Goal: Information Seeking & Learning: Learn about a topic

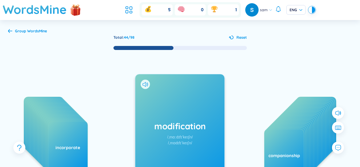
scroll to position [49, 0]
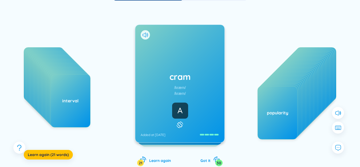
click at [183, 125] on icon at bounding box center [180, 124] width 8 height 6
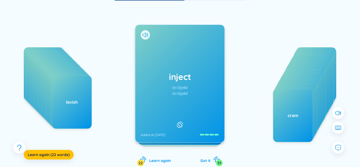
click at [171, 74] on h1 "inject" at bounding box center [179, 77] width 78 height 12
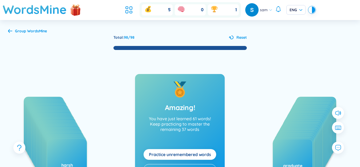
scroll to position [78, 0]
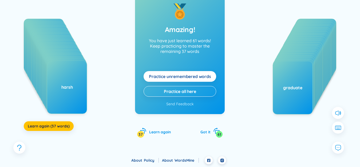
click at [195, 76] on span "Practice unremembered words" at bounding box center [180, 76] width 62 height 6
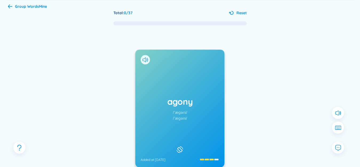
scroll to position [51, 0]
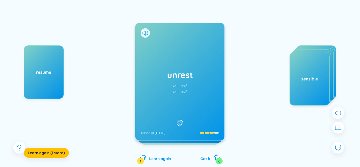
click at [268, 84] on div "agony disorder elaborate mad offensive sensible" at bounding box center [296, 98] width 80 height 107
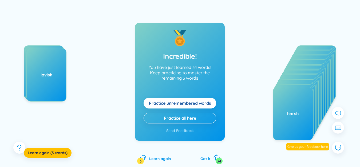
click at [160, 103] on span "Practice unremembered words" at bounding box center [180, 103] width 62 height 6
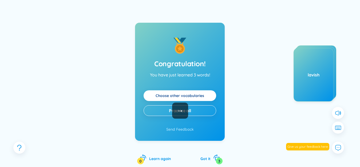
scroll to position [0, 0]
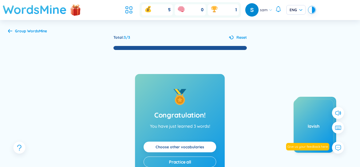
click at [42, 11] on h1 "WordsMine" at bounding box center [35, 9] width 64 height 19
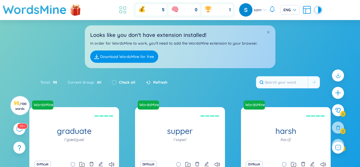
click at [129, 10] on ul at bounding box center [124, 10] width 14 height 12
click at [121, 9] on icon at bounding box center [123, 10] width 10 height 10
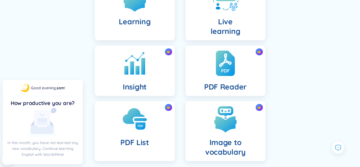
scroll to position [80, 0]
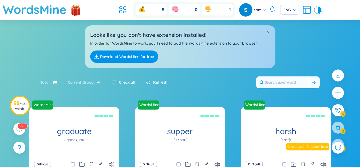
click at [279, 79] on input "text" at bounding box center [282, 82] width 52 height 12
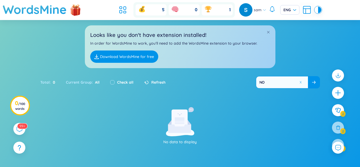
type input "N"
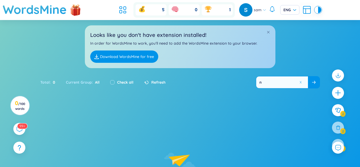
type input "no"
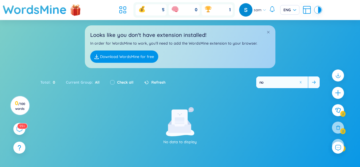
type input "n"
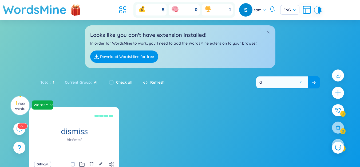
type input "d"
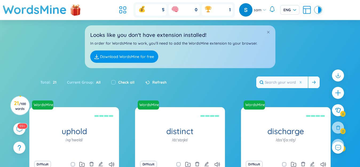
type input "d"
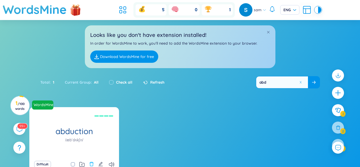
type input "abd"
click at [92, 164] on icon "delete" at bounding box center [91, 163] width 5 height 5
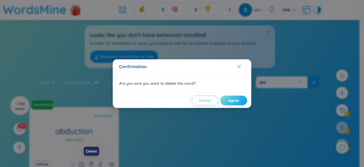
click at [241, 101] on button "Agree" at bounding box center [233, 100] width 27 height 10
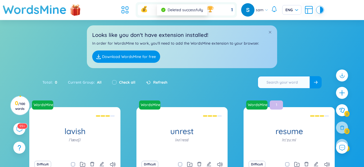
click at [292, 82] on input "text" at bounding box center [284, 82] width 52 height 12
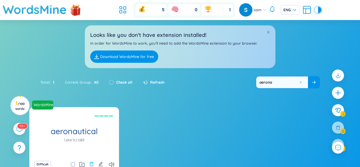
type input "aerona"
click at [90, 161] on button at bounding box center [91, 163] width 5 height 7
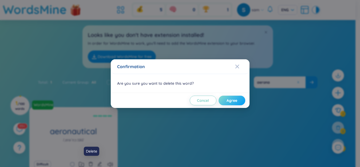
click at [236, 98] on span "Agree" at bounding box center [231, 100] width 11 height 5
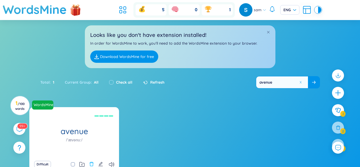
type input "avenue"
click at [91, 163] on icon "delete" at bounding box center [91, 164] width 4 height 4
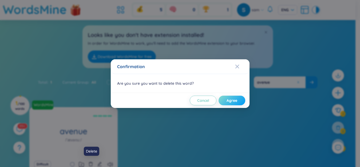
click at [237, 102] on span "Agree" at bounding box center [231, 100] width 11 height 5
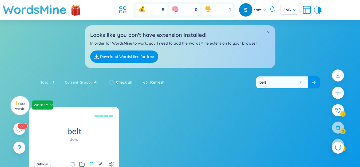
type input "belt"
click at [91, 163] on icon "delete" at bounding box center [91, 163] width 5 height 5
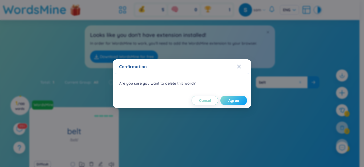
click at [235, 100] on span "Agree" at bounding box center [233, 100] width 11 height 5
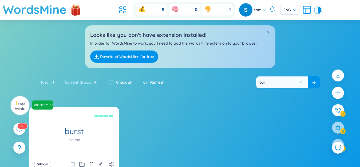
type input "bur"
click at [91, 163] on icon "delete" at bounding box center [91, 163] width 5 height 5
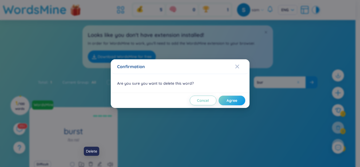
click at [240, 100] on button "Agree" at bounding box center [231, 100] width 27 height 10
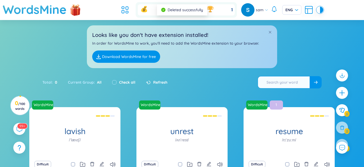
click at [284, 84] on input "text" at bounding box center [284, 82] width 52 height 12
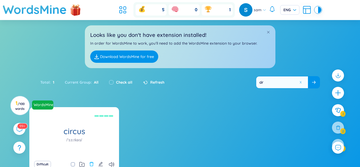
type input "cir"
click at [92, 165] on icon "delete" at bounding box center [91, 163] width 5 height 5
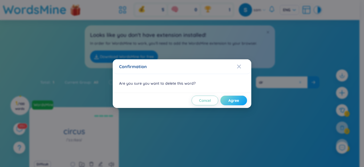
click at [230, 104] on button "Agree" at bounding box center [233, 100] width 27 height 10
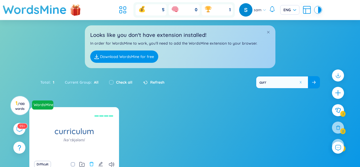
type input "curr"
click at [89, 165] on icon "delete" at bounding box center [91, 163] width 5 height 5
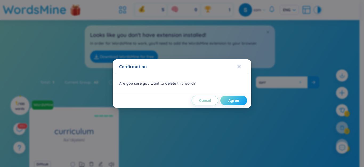
click at [236, 99] on span "Agree" at bounding box center [233, 100] width 11 height 5
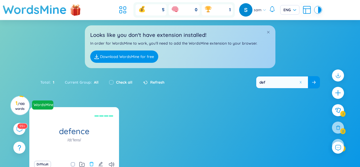
type input "def"
click at [91, 163] on icon "delete" at bounding box center [91, 163] width 5 height 5
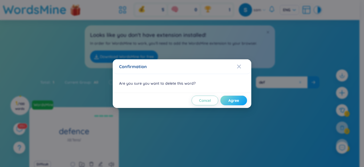
click at [240, 101] on button "Agree" at bounding box center [233, 100] width 27 height 10
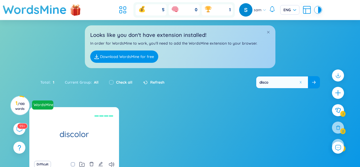
type input "disco"
click at [92, 163] on icon "delete" at bounding box center [91, 163] width 5 height 5
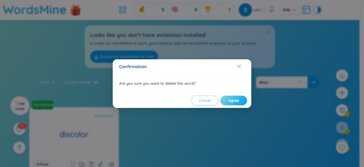
click at [231, 100] on span "Agree" at bounding box center [233, 100] width 11 height 5
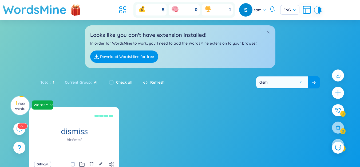
type input "dism"
click at [93, 163] on icon "delete" at bounding box center [91, 164] width 4 height 4
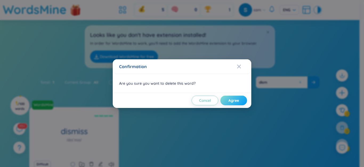
click at [241, 101] on button "Agree" at bounding box center [233, 100] width 27 height 10
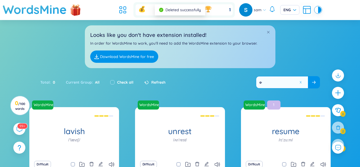
type input "e"
type input "ẽ"
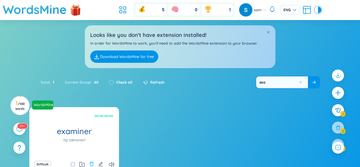
type input "exa"
click at [91, 163] on icon "delete" at bounding box center [91, 164] width 4 height 4
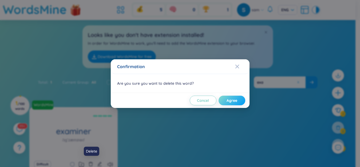
click at [230, 102] on span "Agree" at bounding box center [231, 100] width 11 height 5
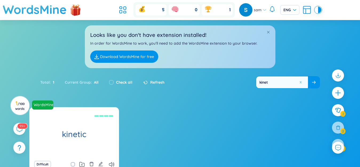
type input "kinet"
click at [90, 163] on icon "delete" at bounding box center [91, 163] width 5 height 5
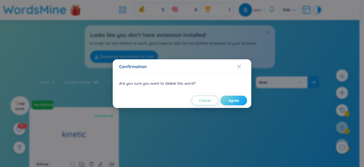
click at [233, 96] on button "Agree" at bounding box center [233, 100] width 27 height 10
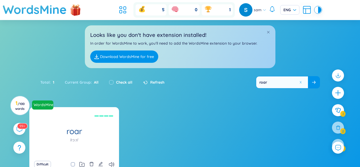
type input "roar"
click at [92, 162] on icon "delete" at bounding box center [91, 164] width 4 height 4
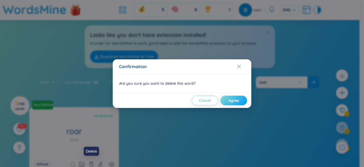
click at [229, 99] on span "Agree" at bounding box center [233, 100] width 11 height 5
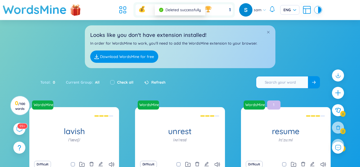
click at [272, 80] on input "text" at bounding box center [282, 82] width 52 height 12
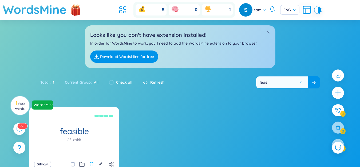
type input "feas"
click at [92, 162] on icon "delete" at bounding box center [91, 163] width 5 height 5
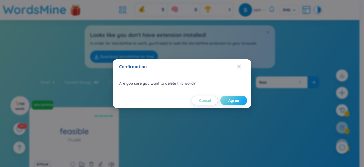
click at [240, 101] on button "Agree" at bounding box center [233, 100] width 27 height 10
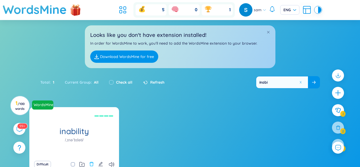
type input "inabi"
click at [91, 163] on icon "delete" at bounding box center [91, 163] width 5 height 5
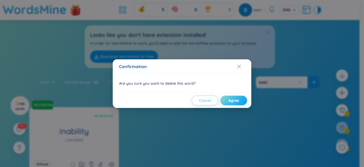
click at [225, 102] on button "Agree" at bounding box center [233, 100] width 27 height 10
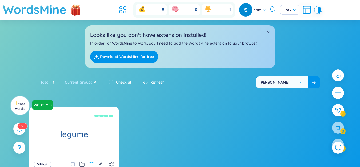
type input "legum"
click at [92, 162] on icon "delete" at bounding box center [91, 164] width 4 height 4
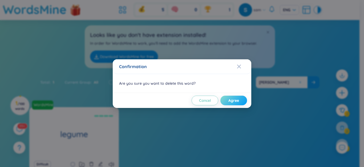
click at [235, 97] on button "Agree" at bounding box center [233, 100] width 27 height 10
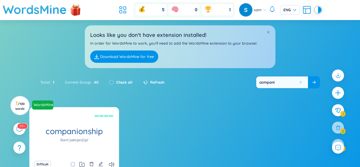
type input "compani"
click at [92, 163] on icon "delete" at bounding box center [91, 164] width 4 height 4
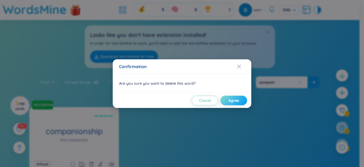
click at [231, 101] on span "Agree" at bounding box center [233, 100] width 11 height 5
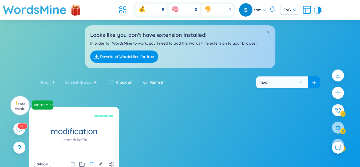
type input "modi"
click at [90, 162] on icon "delete" at bounding box center [91, 163] width 5 height 5
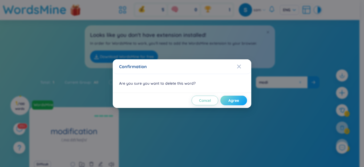
click at [233, 101] on span "Agree" at bounding box center [233, 100] width 11 height 5
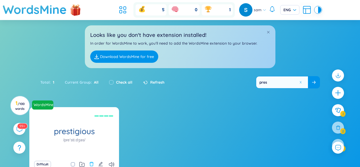
type input "pres"
click at [91, 162] on icon "delete" at bounding box center [91, 163] width 5 height 5
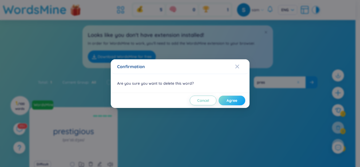
click at [236, 103] on button "Agree" at bounding box center [231, 100] width 27 height 10
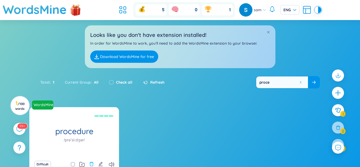
type input "proce"
click at [90, 162] on icon "delete" at bounding box center [91, 163] width 5 height 5
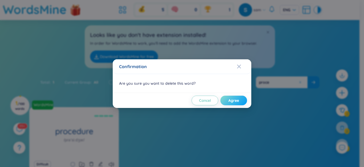
click at [225, 100] on button "Agree" at bounding box center [233, 100] width 27 height 10
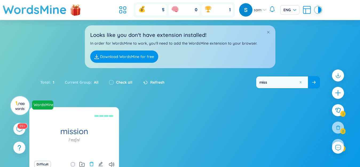
type input "miss"
click at [92, 162] on icon "delete" at bounding box center [91, 164] width 4 height 4
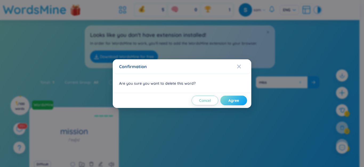
click at [227, 100] on button "Agree" at bounding box center [233, 100] width 27 height 10
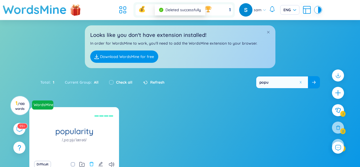
type input "popu"
click at [91, 162] on icon "delete" at bounding box center [91, 163] width 5 height 5
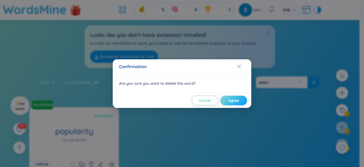
click at [226, 102] on button "Agree" at bounding box center [233, 100] width 27 height 10
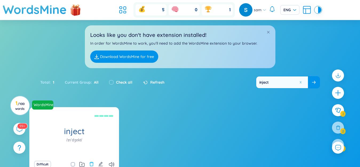
type input "inject"
click at [92, 163] on icon "delete" at bounding box center [91, 163] width 5 height 5
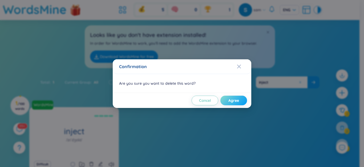
click at [232, 103] on span "Agree" at bounding box center [233, 100] width 11 height 5
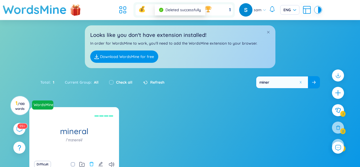
type input "miner"
click at [92, 162] on icon "delete" at bounding box center [91, 164] width 4 height 4
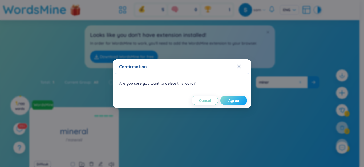
click at [226, 99] on button "Agree" at bounding box center [233, 100] width 27 height 10
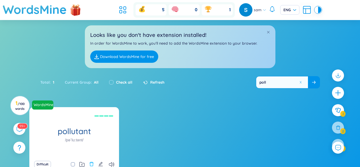
type input "poll"
click at [91, 163] on icon "delete" at bounding box center [91, 163] width 5 height 5
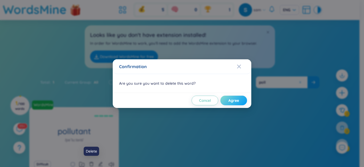
click at [231, 100] on span "Agree" at bounding box center [233, 100] width 11 height 5
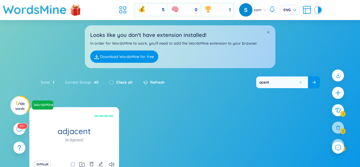
type input "acent"
click at [90, 163] on icon "delete" at bounding box center [91, 164] width 4 height 4
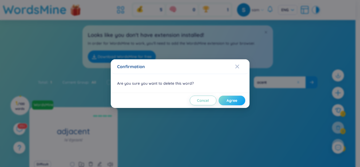
click at [233, 102] on span "Agree" at bounding box center [231, 100] width 11 height 5
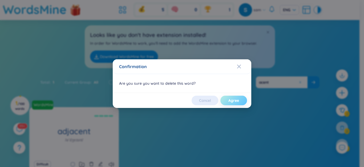
click at [233, 102] on span "Agree" at bounding box center [233, 100] width 11 height 5
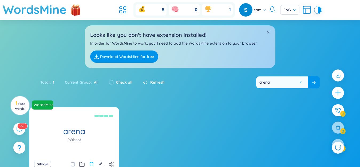
type input "arena"
click at [93, 163] on icon "delete" at bounding box center [91, 164] width 4 height 4
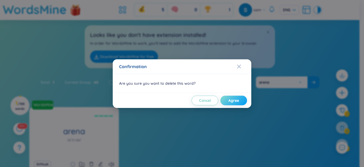
click at [225, 100] on button "Agree" at bounding box center [233, 100] width 27 height 10
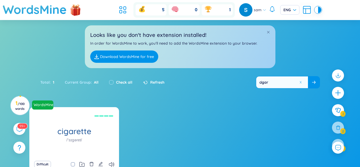
type input "cigar"
click at [95, 164] on div "Difficult" at bounding box center [74, 163] width 84 height 7
click at [91, 164] on icon "delete" at bounding box center [91, 163] width 5 height 5
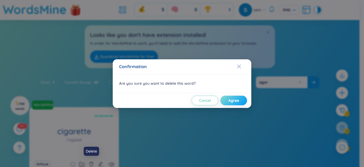
click at [240, 101] on button "Agree" at bounding box center [233, 100] width 27 height 10
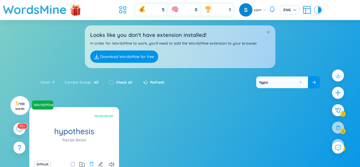
type input "hypo"
click at [91, 160] on button at bounding box center [91, 163] width 5 height 7
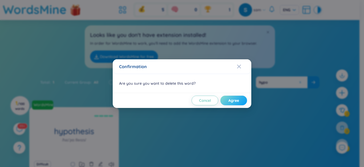
click at [235, 100] on span "Agree" at bounding box center [233, 100] width 11 height 5
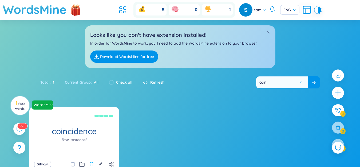
type input "coin"
click at [92, 160] on button at bounding box center [91, 163] width 5 height 7
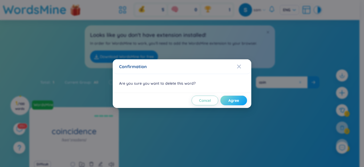
click at [237, 101] on span "Agree" at bounding box center [233, 100] width 11 height 5
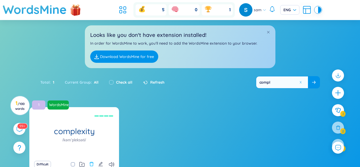
type input "compl"
click at [90, 163] on icon "delete" at bounding box center [91, 164] width 4 height 4
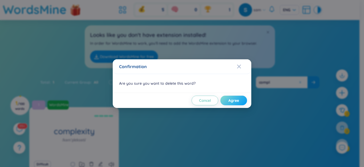
click at [237, 100] on button "Agree" at bounding box center [233, 100] width 27 height 10
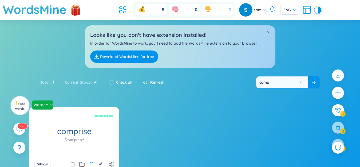
type input "comp"
click at [92, 163] on icon "delete" at bounding box center [91, 163] width 5 height 5
type input "conf"
drag, startPoint x: 91, startPoint y: 162, endPoint x: 218, endPoint y: 119, distance: 134.2
click at [91, 162] on icon "delete" at bounding box center [91, 163] width 5 height 5
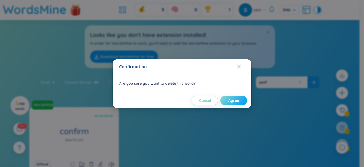
click at [233, 101] on span "Agree" at bounding box center [233, 100] width 11 height 5
click at [233, 101] on span "Agree" at bounding box center [237, 100] width 11 height 5
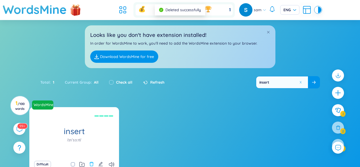
type input "insert"
click at [91, 163] on icon "delete" at bounding box center [91, 163] width 5 height 5
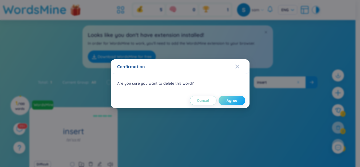
click at [228, 102] on button "Agree" at bounding box center [231, 100] width 27 height 10
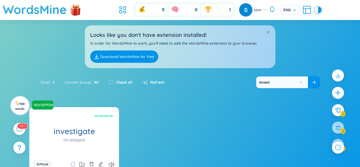
type input "invest"
click at [91, 163] on icon "delete" at bounding box center [91, 163] width 5 height 5
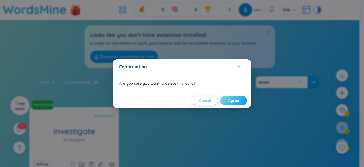
click at [236, 100] on span "Agree" at bounding box center [233, 100] width 11 height 5
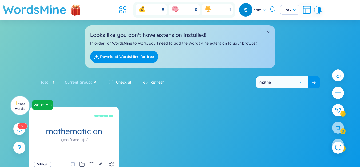
type input "mathe"
click at [90, 164] on icon "delete" at bounding box center [91, 164] width 4 height 4
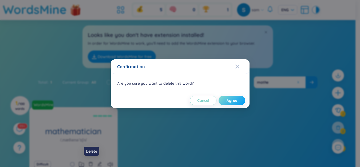
click at [230, 101] on span "Agree" at bounding box center [231, 100] width 11 height 5
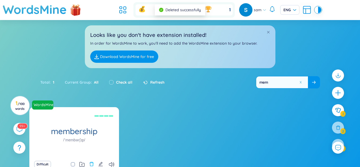
type input "mem"
click at [93, 162] on icon "delete" at bounding box center [91, 163] width 5 height 5
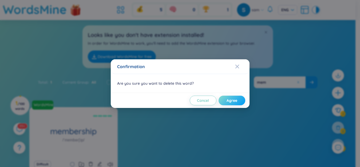
click at [229, 100] on span "Agree" at bounding box center [231, 100] width 11 height 5
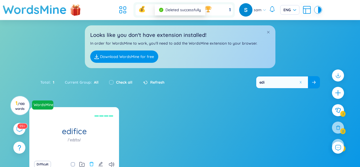
type input "edi"
click at [90, 164] on icon "delete" at bounding box center [91, 164] width 4 height 4
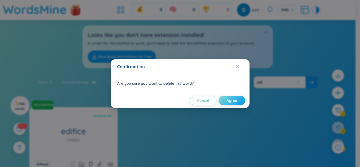
click at [226, 99] on button "Agree" at bounding box center [231, 100] width 27 height 10
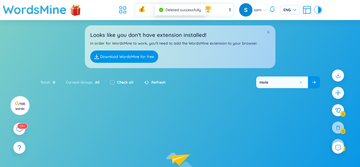
type input "mole"
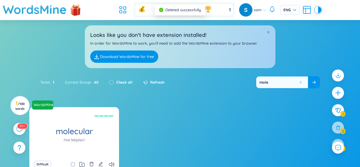
click at [89, 164] on icon "delete" at bounding box center [91, 163] width 5 height 5
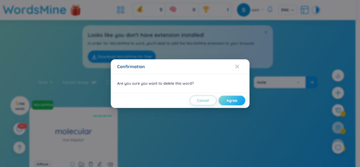
click at [236, 96] on button "Agree" at bounding box center [231, 100] width 27 height 10
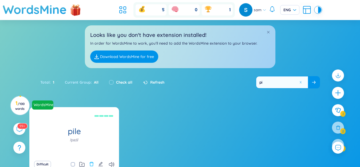
type input "pi"
click at [92, 163] on icon "delete" at bounding box center [91, 163] width 5 height 5
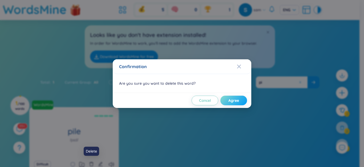
click at [227, 100] on button "Agree" at bounding box center [233, 100] width 27 height 10
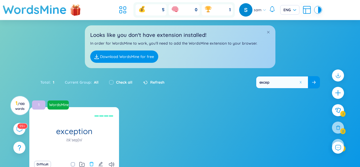
type input "excep"
click at [91, 163] on icon "delete" at bounding box center [91, 163] width 5 height 5
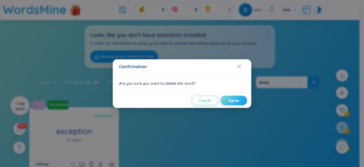
click at [234, 98] on span "Agree" at bounding box center [233, 100] width 11 height 5
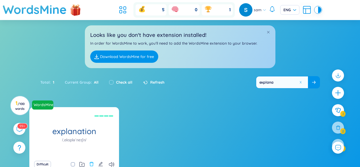
type input "explana"
click at [92, 163] on icon "delete" at bounding box center [91, 163] width 5 height 5
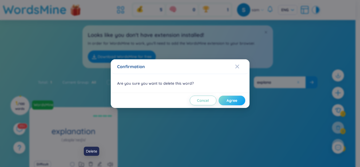
click at [229, 103] on button "Agree" at bounding box center [231, 100] width 27 height 10
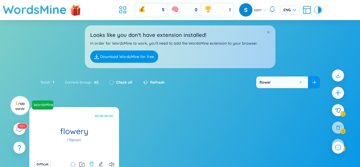
type input "flower"
click at [91, 164] on icon "delete" at bounding box center [91, 163] width 5 height 5
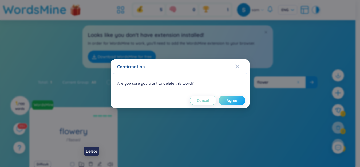
click at [228, 100] on button "Agree" at bounding box center [231, 100] width 27 height 10
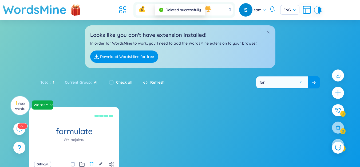
type input "for"
click at [90, 163] on icon "delete" at bounding box center [91, 164] width 4 height 4
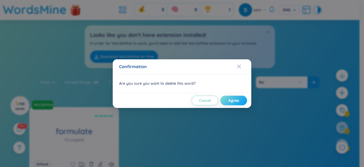
click at [228, 100] on button "Agree" at bounding box center [233, 100] width 27 height 10
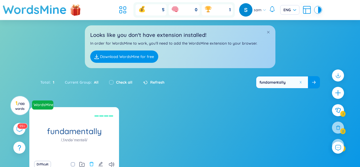
type input "fundamentally"
click at [90, 161] on button at bounding box center [91, 163] width 5 height 7
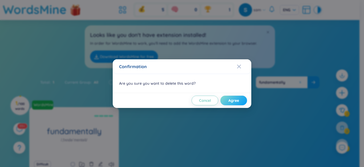
click at [227, 100] on button "Agree" at bounding box center [233, 100] width 27 height 10
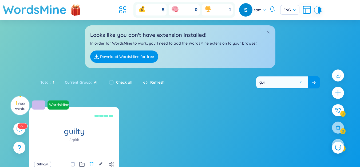
type input "gui"
click at [92, 162] on icon "delete" at bounding box center [91, 164] width 4 height 4
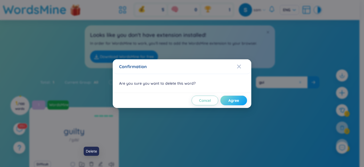
click at [240, 100] on button "Agree" at bounding box center [233, 100] width 27 height 10
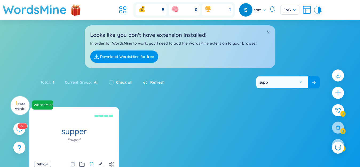
type input "supp"
click at [89, 163] on icon "delete" at bounding box center [91, 163] width 5 height 5
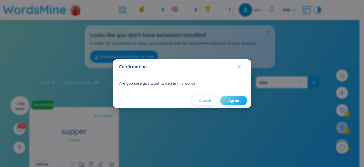
click at [233, 104] on button "Agree" at bounding box center [233, 100] width 27 height 10
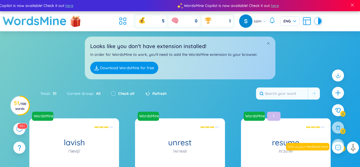
scroll to position [146, 0]
